Goal: Transaction & Acquisition: Download file/media

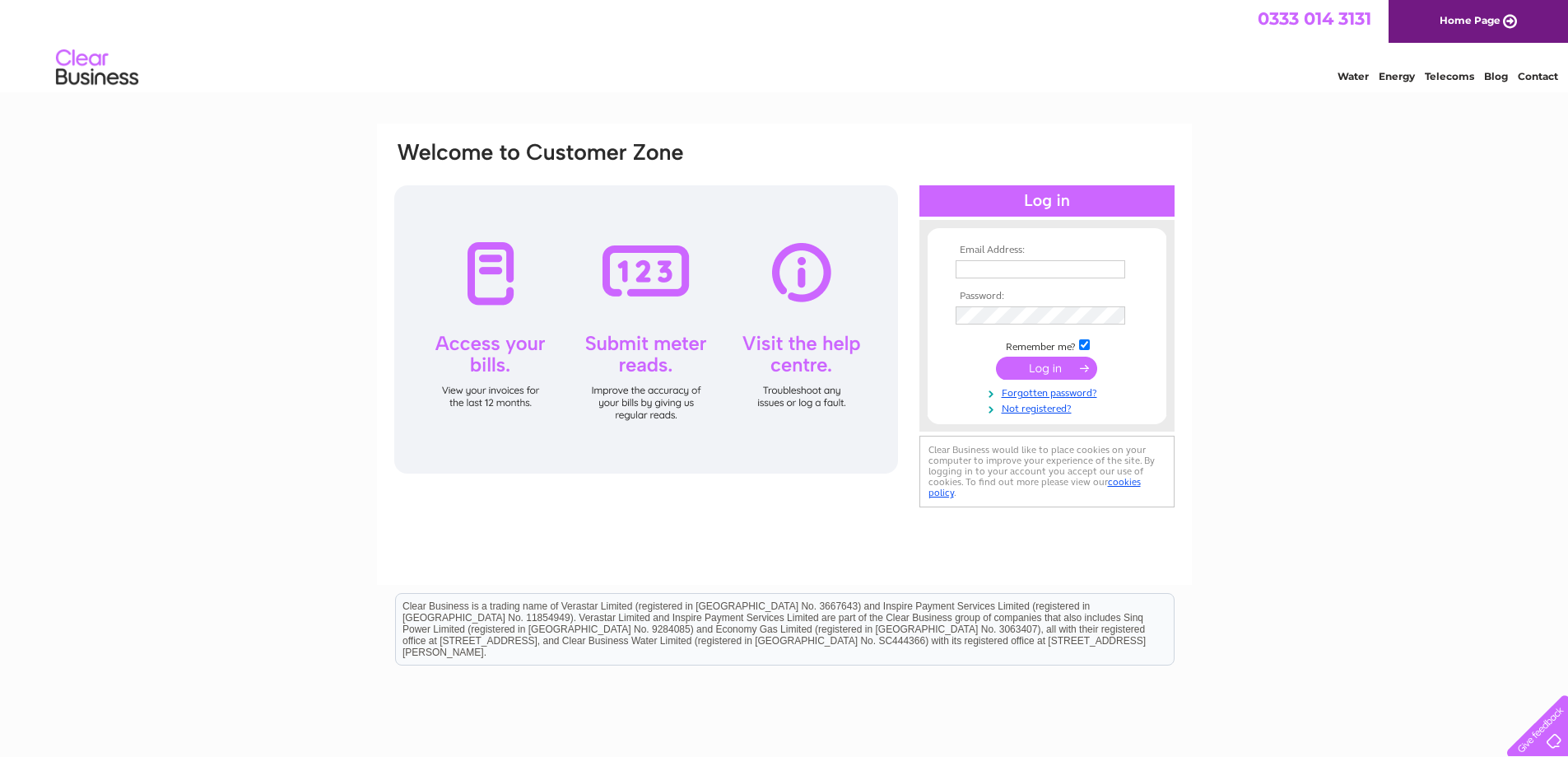
click at [1056, 262] on input "text" at bounding box center [1041, 270] width 170 height 18
type input "mark@mncopywriting.com"
click at [1015, 368] on input "submit" at bounding box center [1046, 367] width 101 height 23
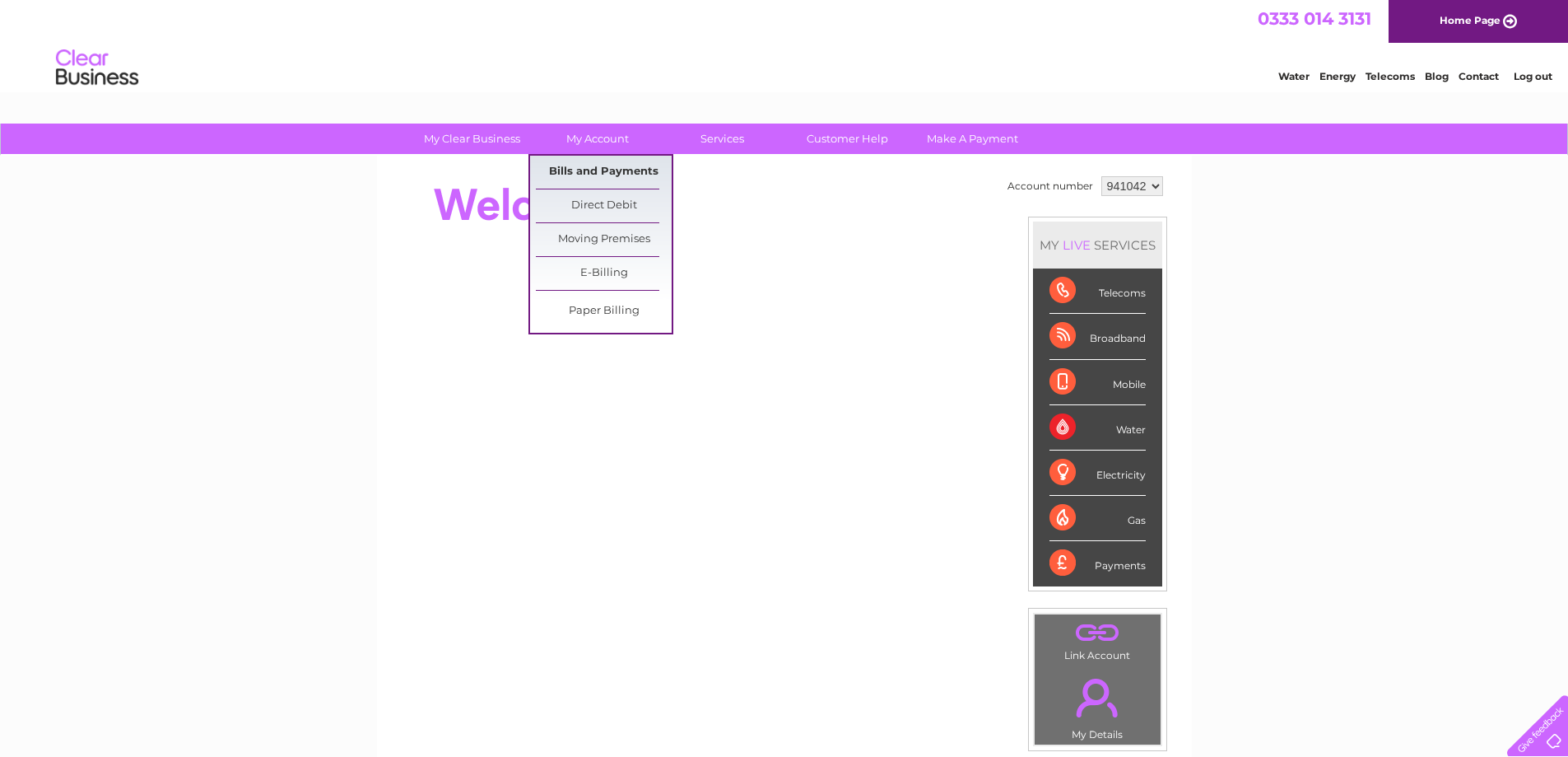
click at [566, 162] on link "Bills and Payments" at bounding box center [604, 172] width 136 height 33
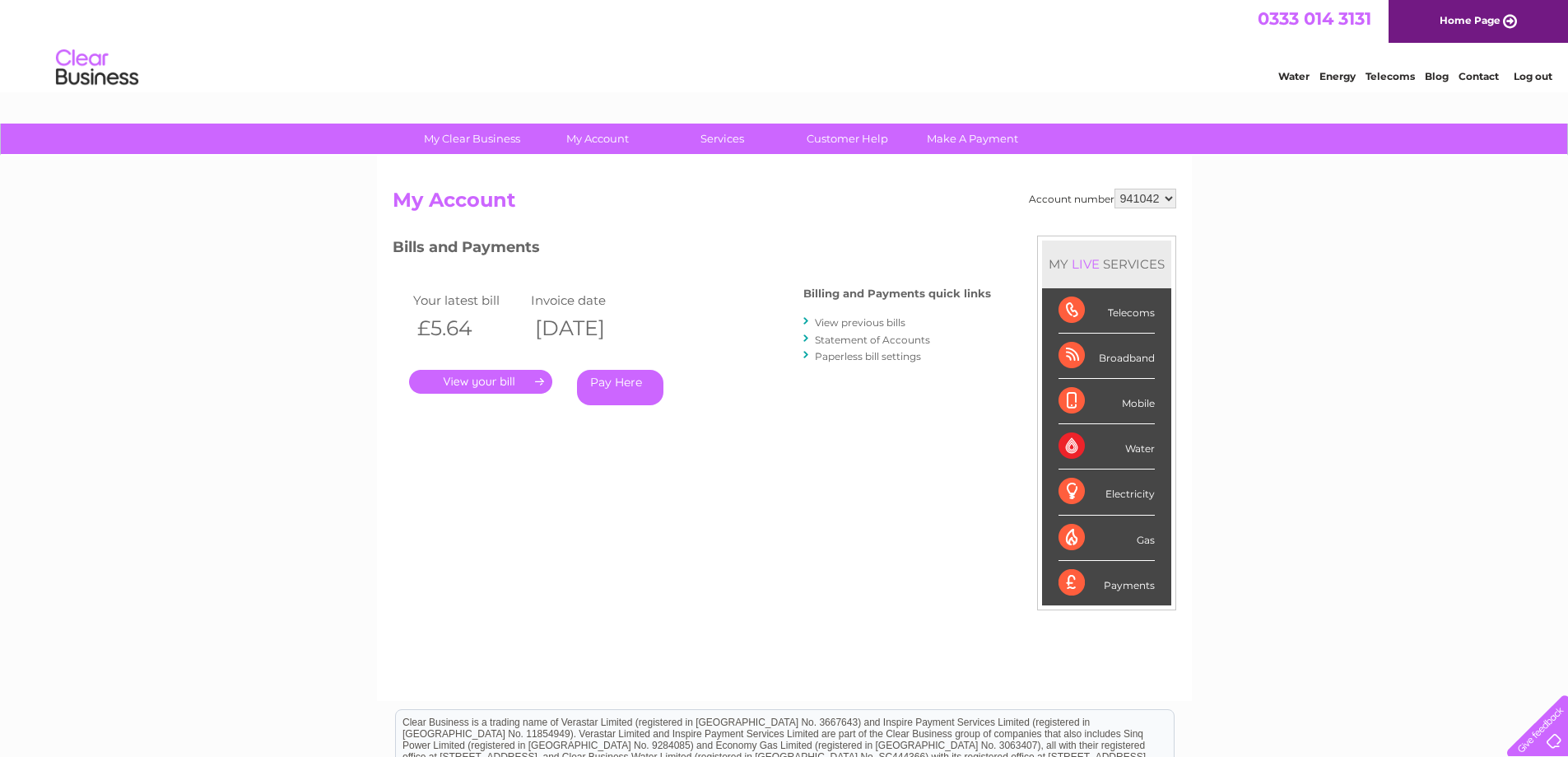
click at [874, 320] on link "View previous bills" at bounding box center [860, 323] width 90 height 13
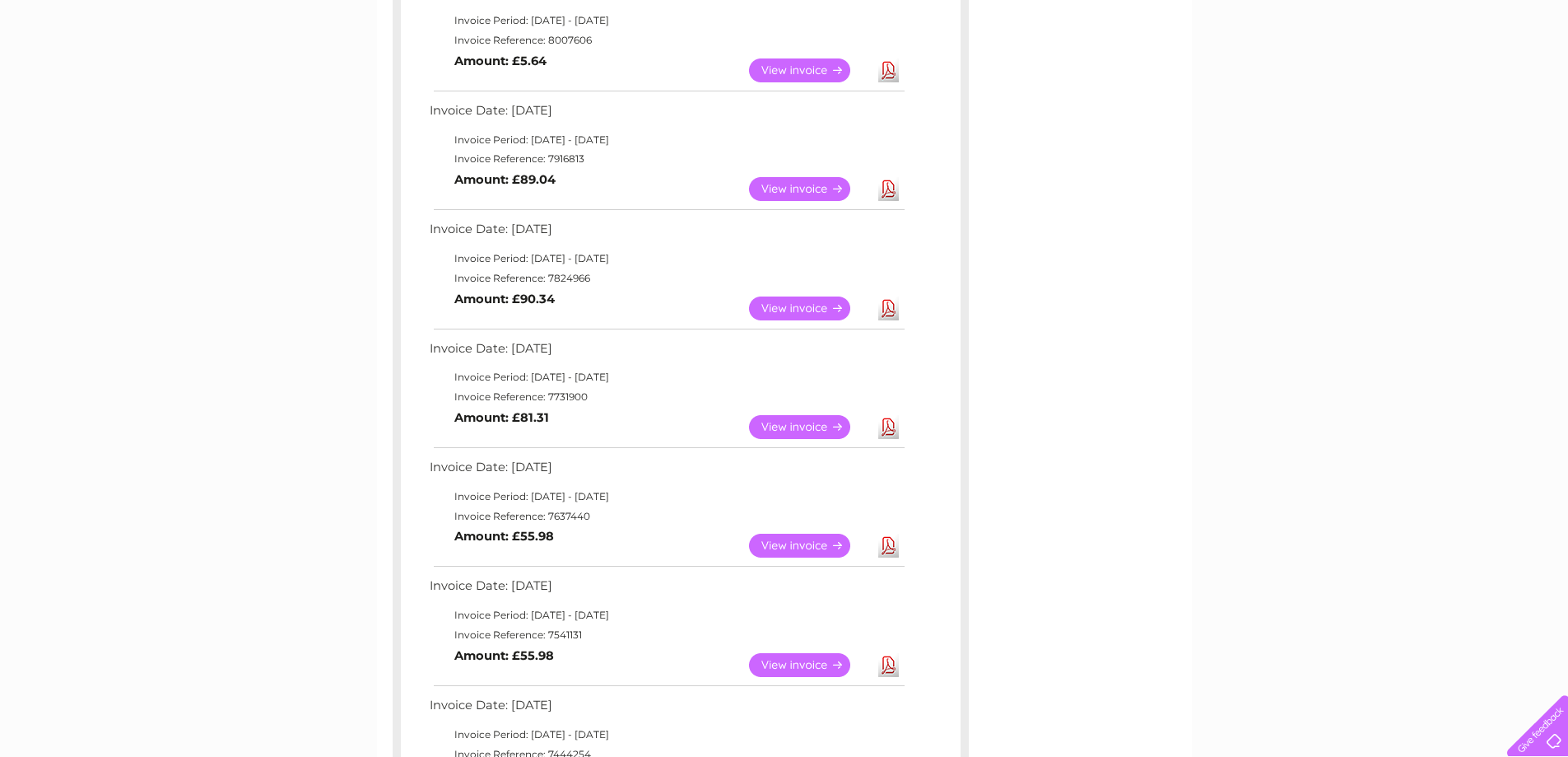
scroll to position [412, 0]
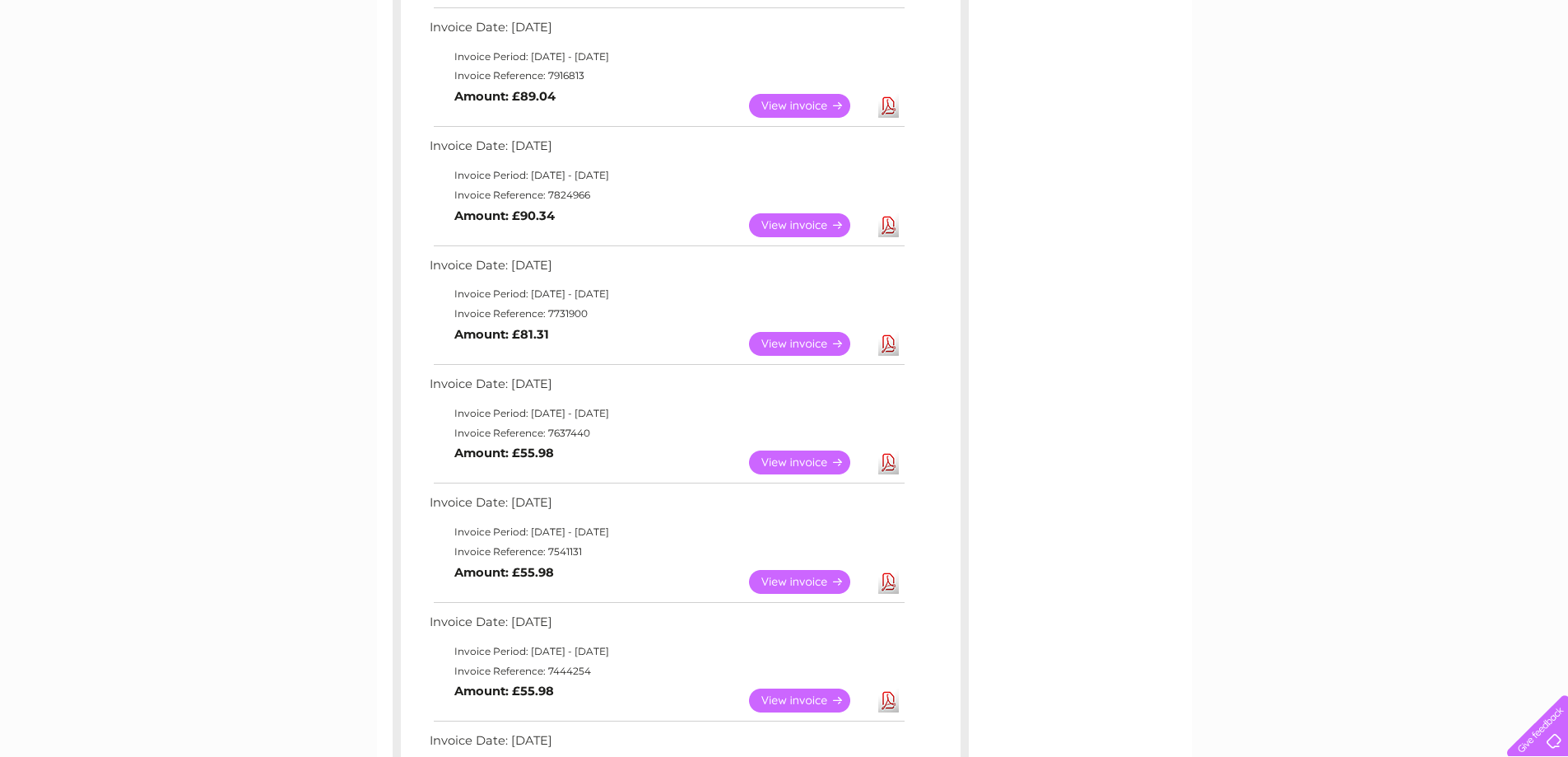
click at [890, 460] on link "Download" at bounding box center [888, 462] width 21 height 24
click at [886, 345] on link "Download" at bounding box center [888, 344] width 21 height 24
click at [894, 226] on link "Download" at bounding box center [888, 225] width 21 height 24
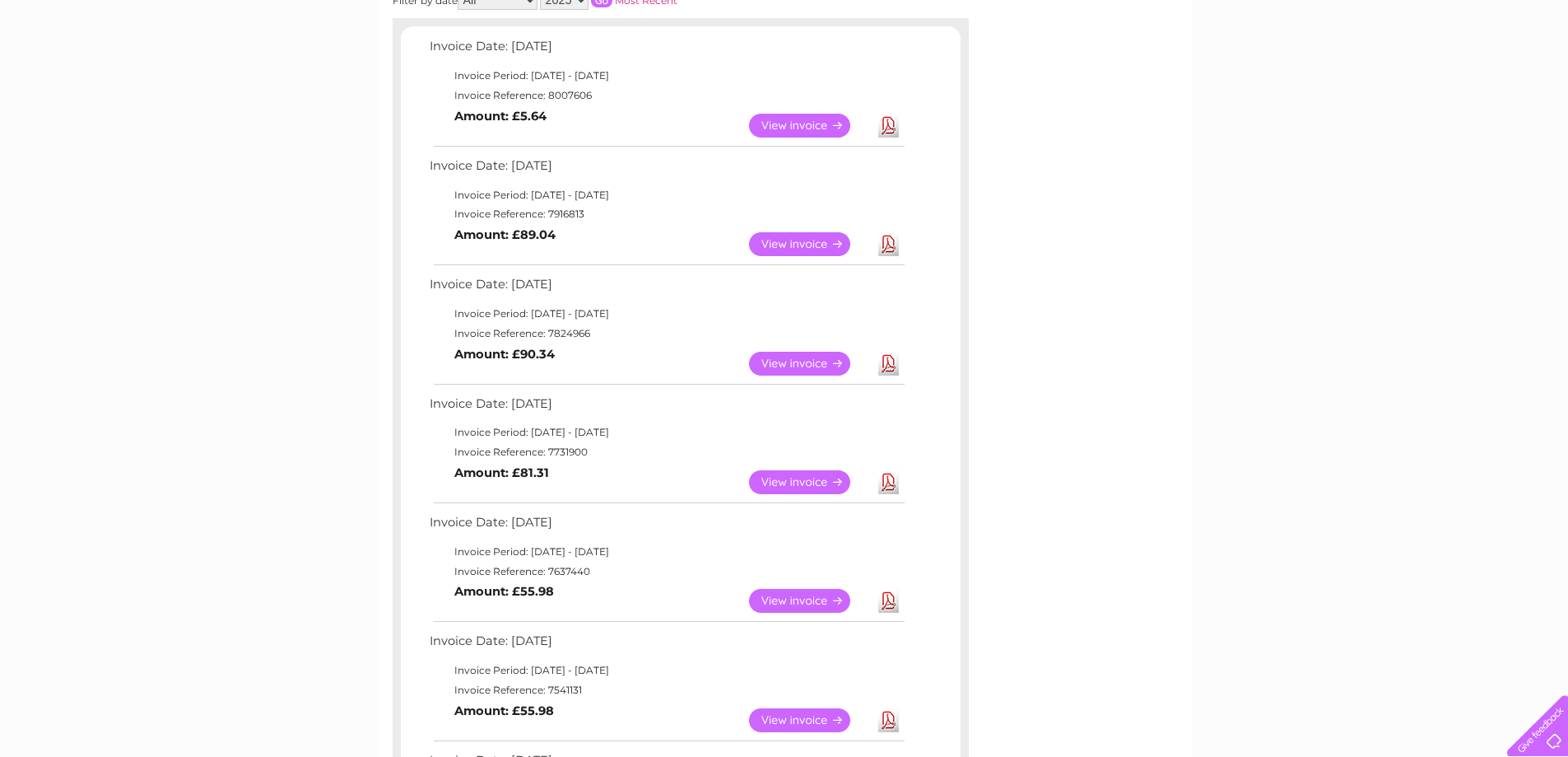
scroll to position [247, 0]
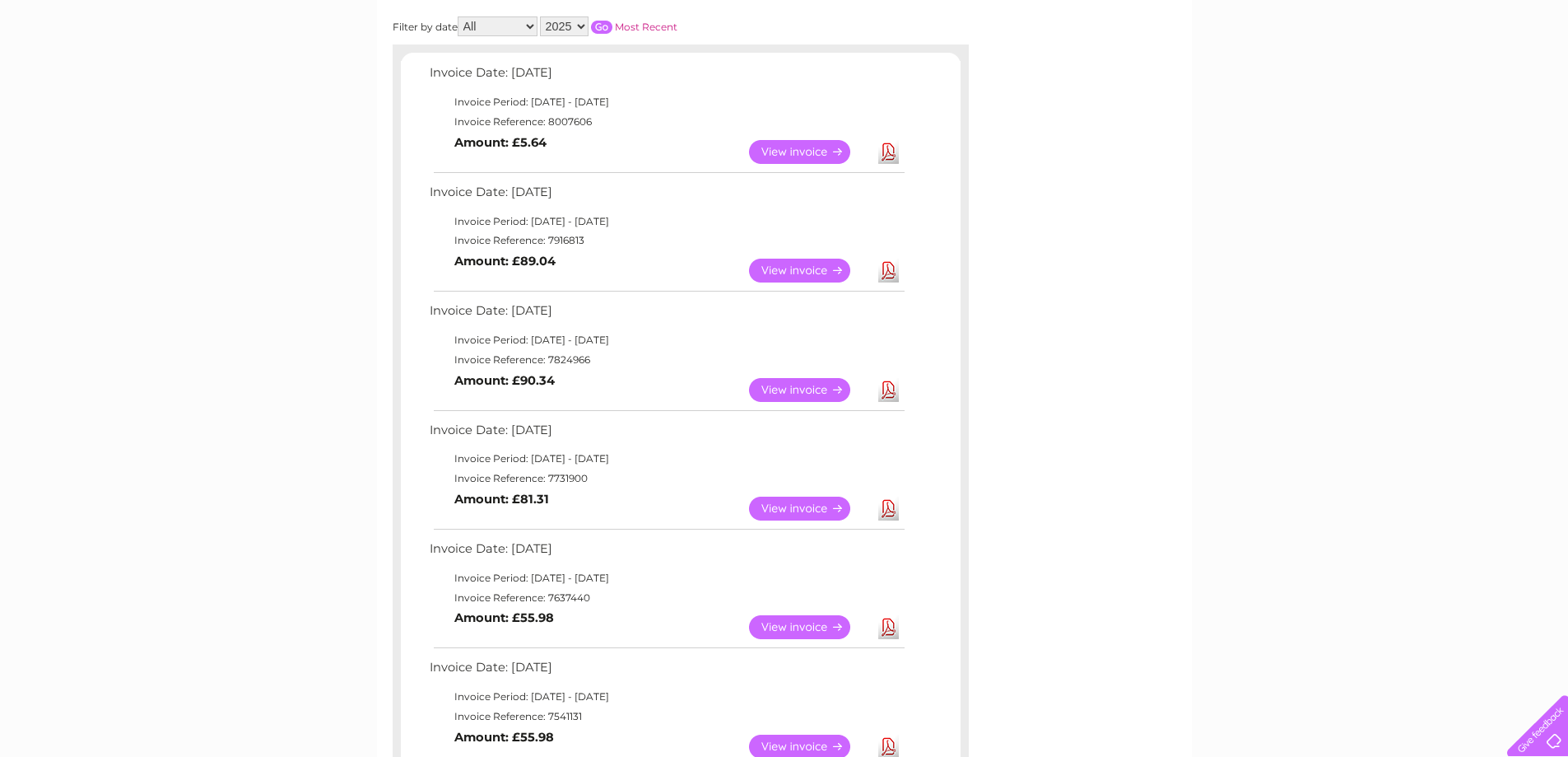
click at [886, 383] on link "Download" at bounding box center [888, 390] width 21 height 24
click at [883, 271] on link "Download" at bounding box center [888, 270] width 21 height 24
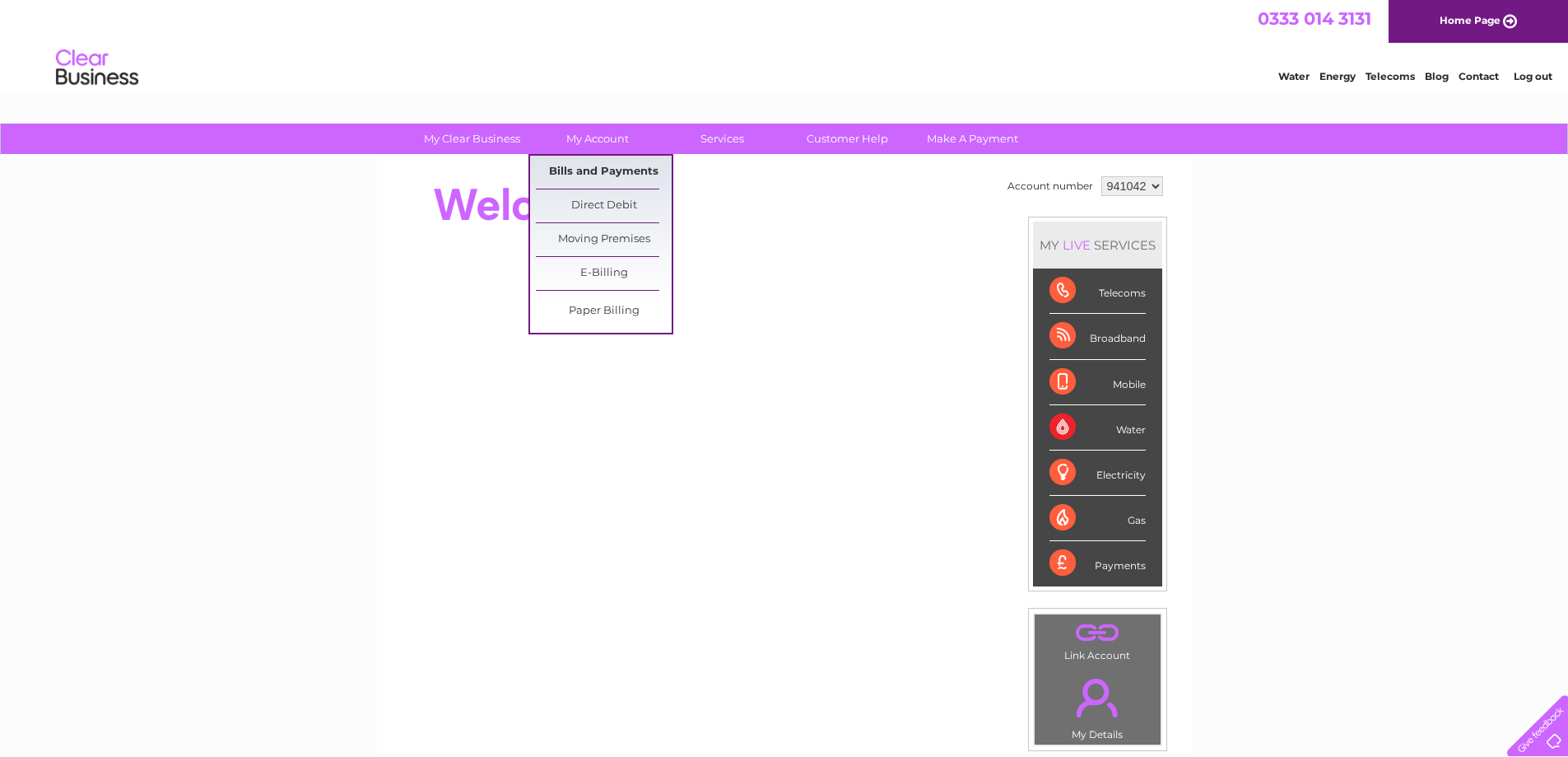
click at [612, 168] on link "Bills and Payments" at bounding box center [604, 172] width 136 height 33
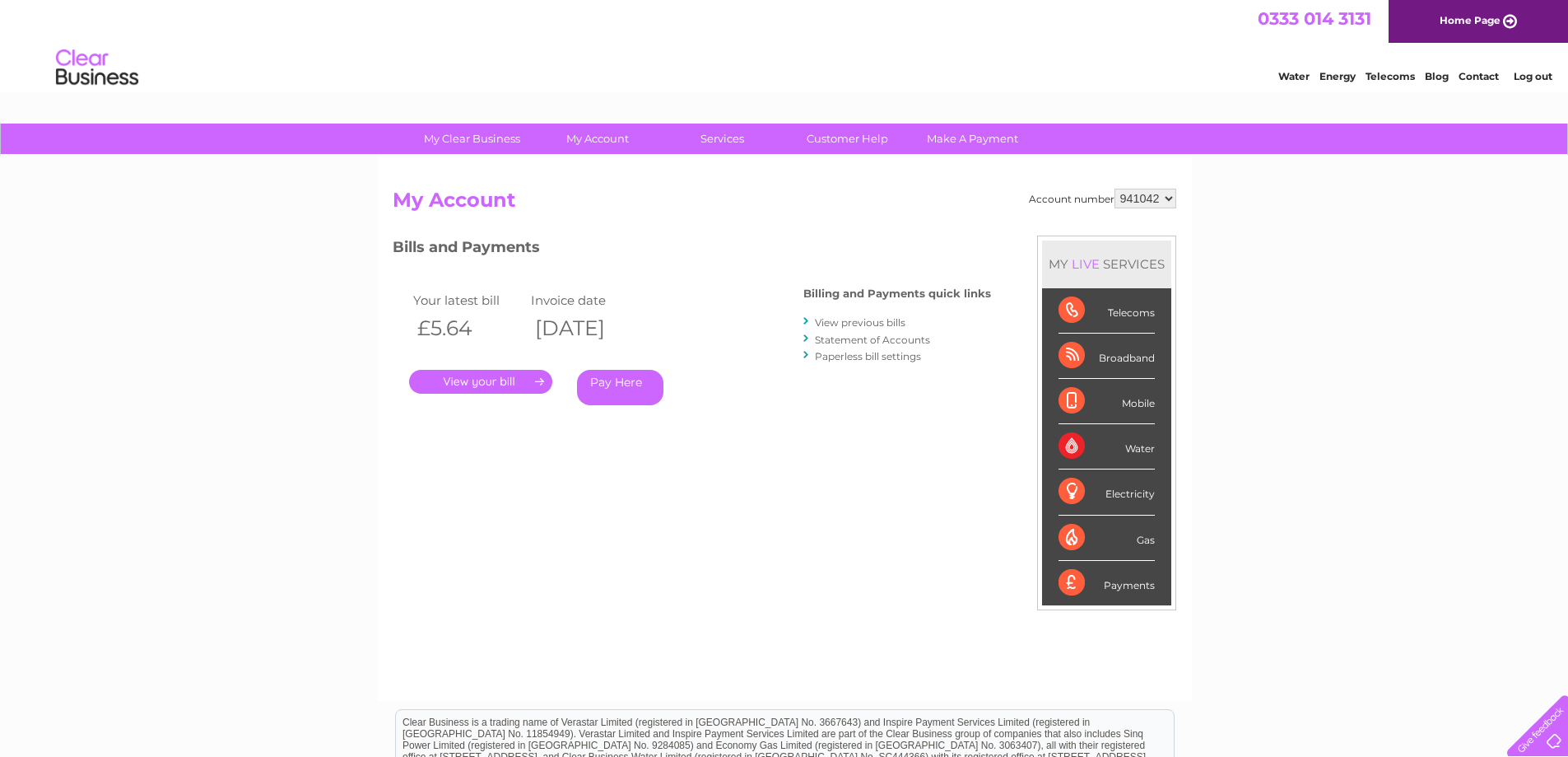
click at [876, 320] on link "View previous bills" at bounding box center [860, 323] width 90 height 13
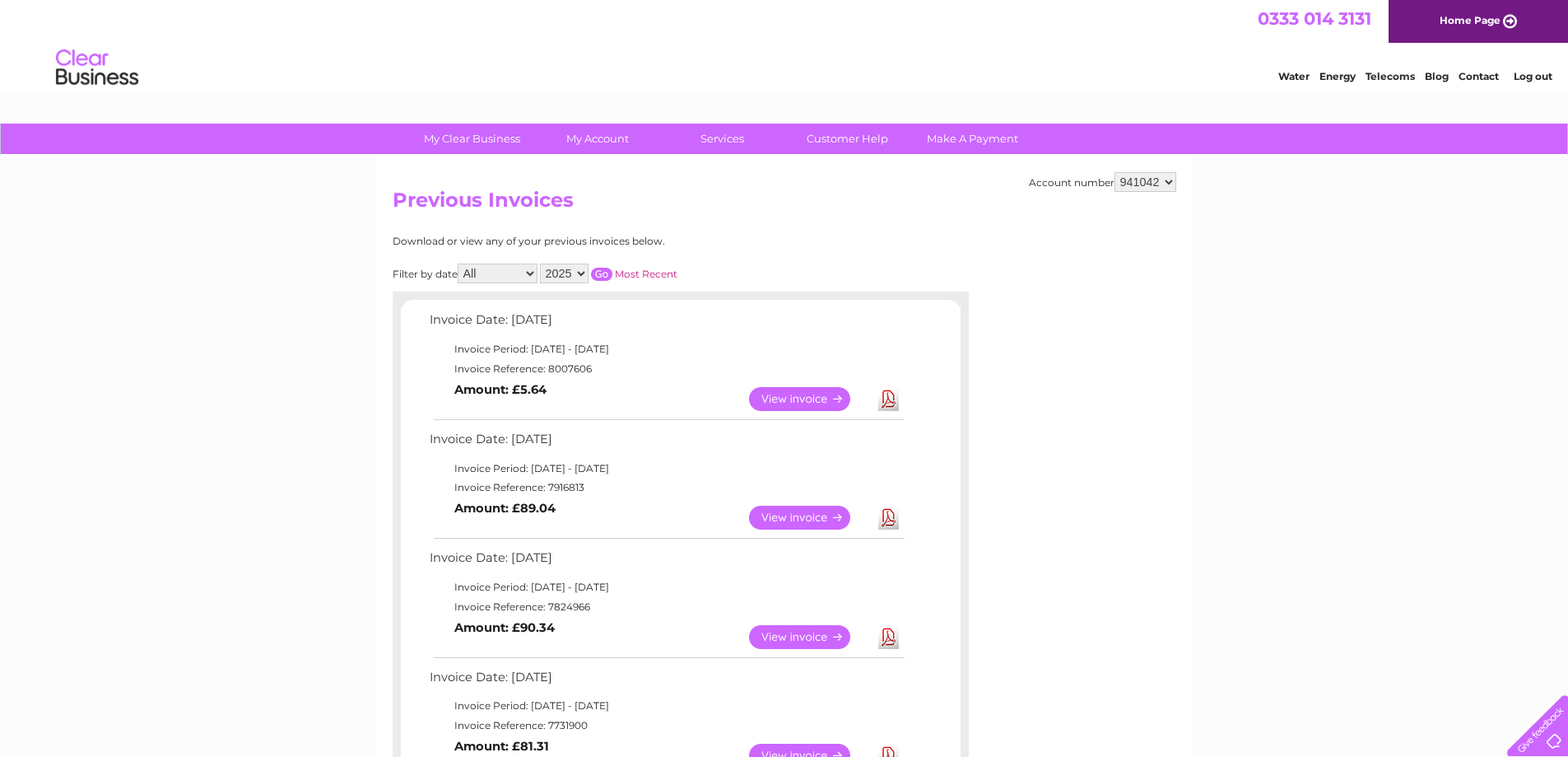
click at [887, 399] on link "Download" at bounding box center [888, 399] width 21 height 24
